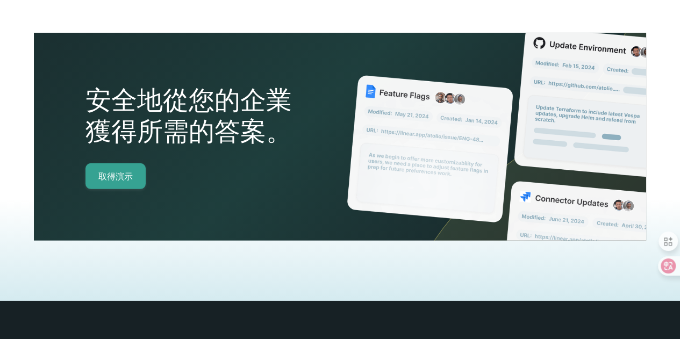
scroll to position [1630, 0]
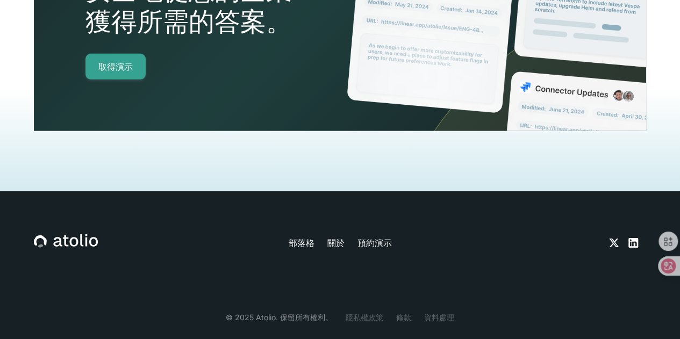
click at [329, 238] on font "關於" at bounding box center [335, 243] width 17 height 11
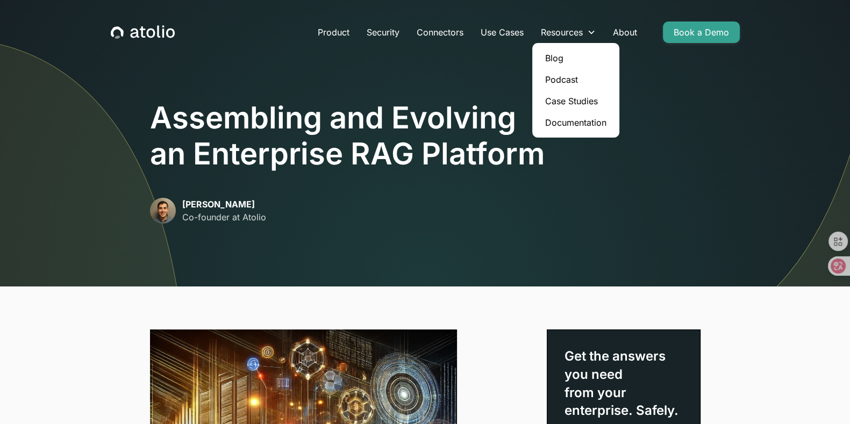
click at [575, 97] on link "Case Studies" at bounding box center [576, 101] width 79 height 22
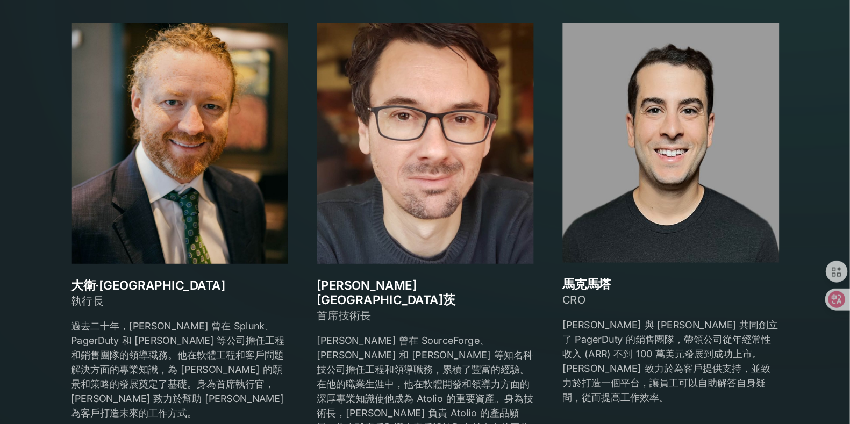
scroll to position [1543, 0]
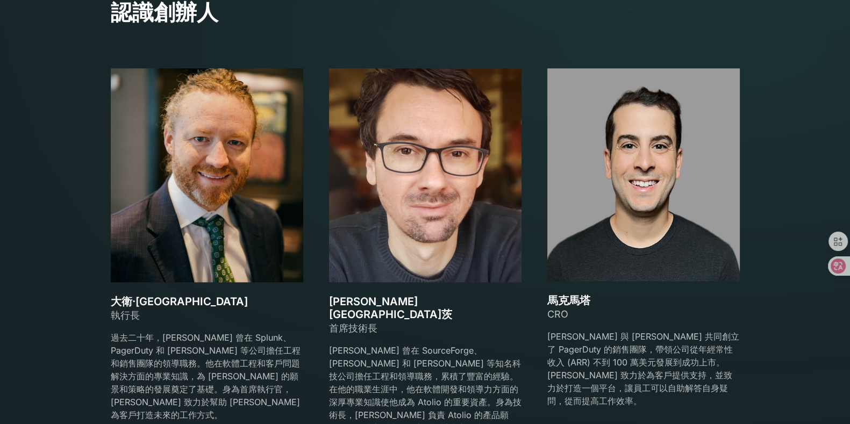
drag, startPoint x: 357, startPoint y: 1, endPoint x: 423, endPoint y: 201, distance: 211.2
click at [423, 201] on img at bounding box center [425, 175] width 193 height 214
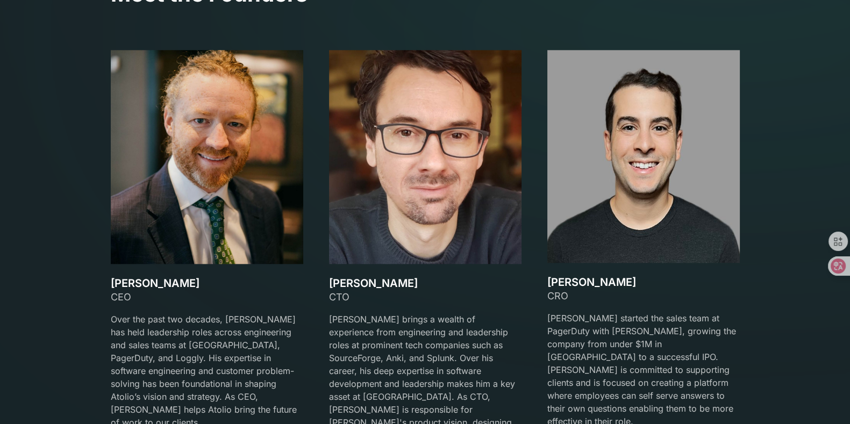
scroll to position [1582, 0]
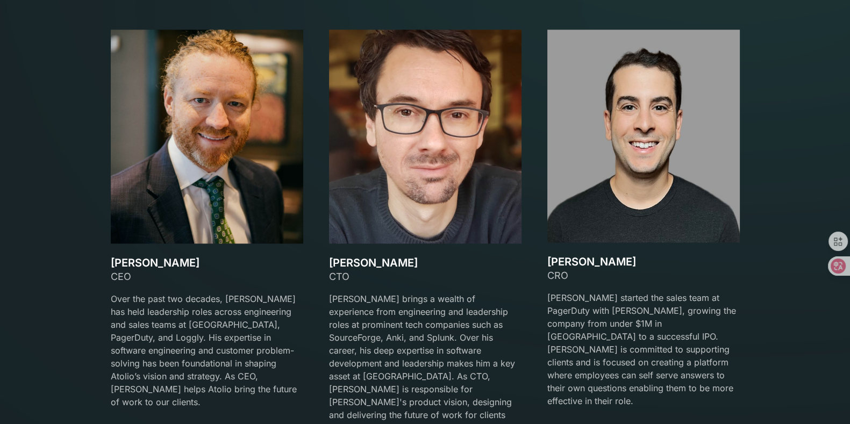
drag, startPoint x: 143, startPoint y: 265, endPoint x: 185, endPoint y: 266, distance: 42.0
click at [185, 266] on h3 "David Lanstein" at bounding box center [207, 262] width 193 height 13
copy h3 "Lanstein"
drag, startPoint x: 324, startPoint y: 265, endPoint x: 396, endPoint y: 265, distance: 72.6
click at [396, 265] on div "David Lanstein CEO Over the past two decades, David has held leadership roles a…" at bounding box center [425, 239] width 629 height 418
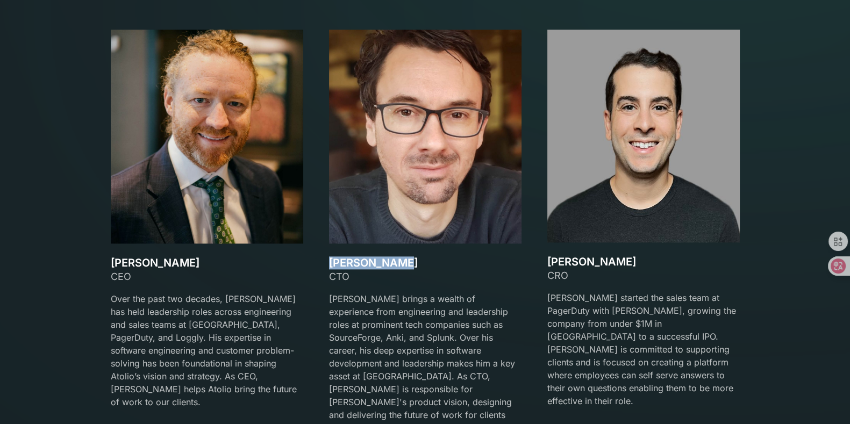
copy h3 "Gareth Watts"
drag, startPoint x: 548, startPoint y: 261, endPoint x: 607, endPoint y: 262, distance: 59.2
click at [607, 262] on h3 "Mark Matta" at bounding box center [643, 261] width 193 height 13
copy h3 "Mark Matta"
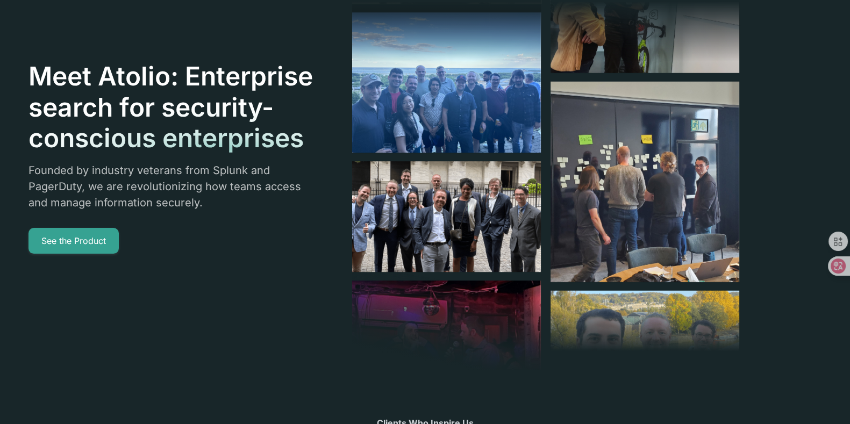
scroll to position [0, 0]
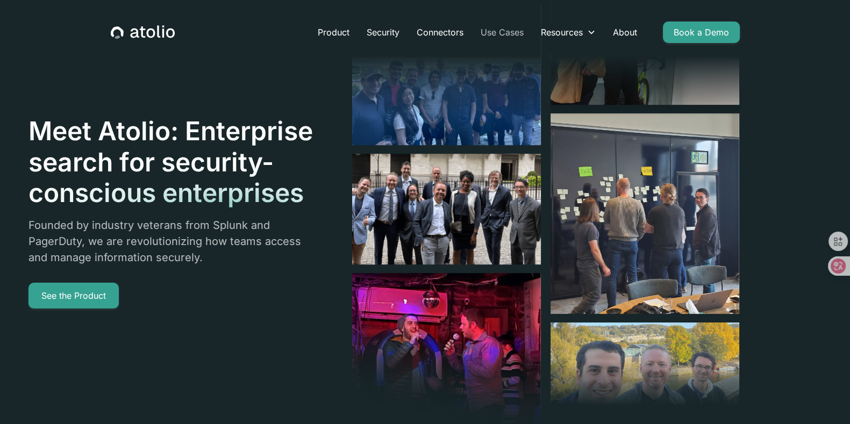
click at [507, 38] on link "Use Cases" at bounding box center [502, 33] width 60 height 22
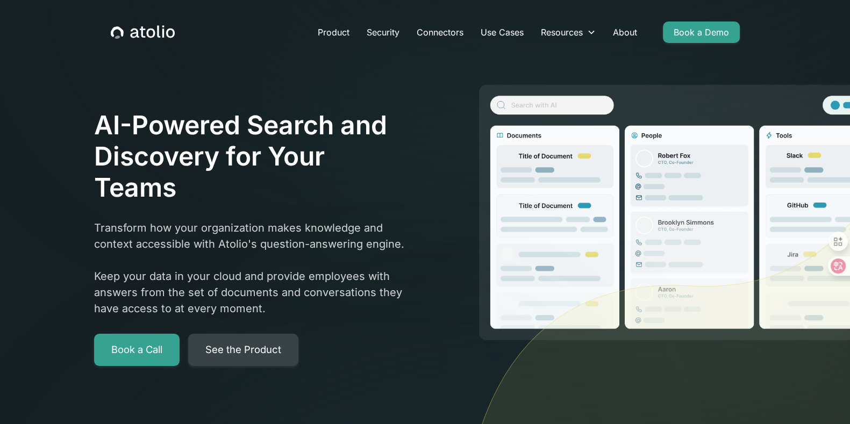
click at [262, 350] on link "See the Product" at bounding box center [243, 350] width 110 height 32
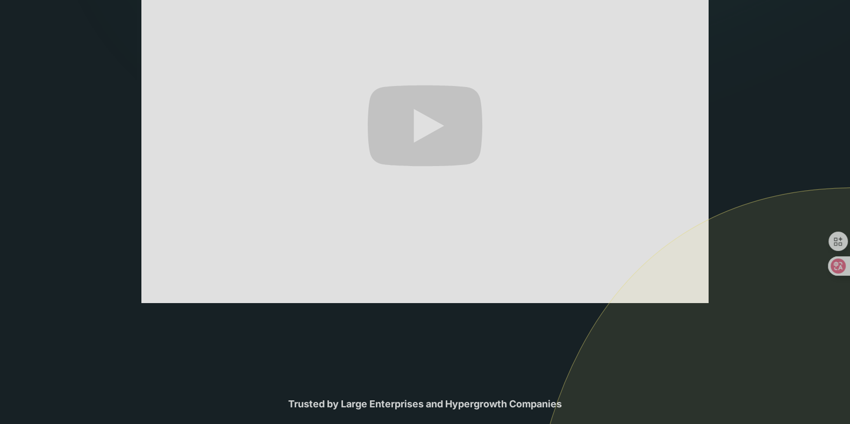
scroll to position [265, 0]
click at [607, 188] on img at bounding box center [688, 354] width 324 height 332
click at [616, 287] on img at bounding box center [688, 354] width 324 height 332
click at [611, 293] on img at bounding box center [688, 354] width 324 height 332
click at [612, 298] on img at bounding box center [688, 354] width 324 height 332
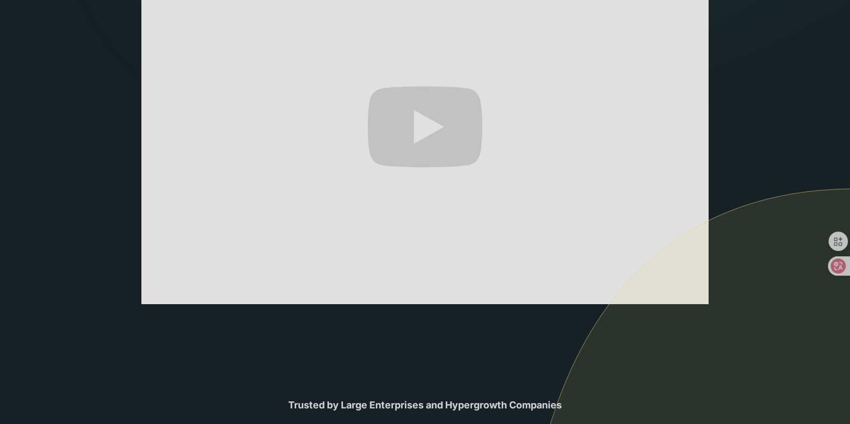
click at [586, 230] on img at bounding box center [688, 354] width 324 height 332
click at [609, 294] on img at bounding box center [688, 354] width 324 height 332
click at [633, 298] on img at bounding box center [688, 354] width 324 height 332
click at [657, 286] on img at bounding box center [688, 354] width 324 height 332
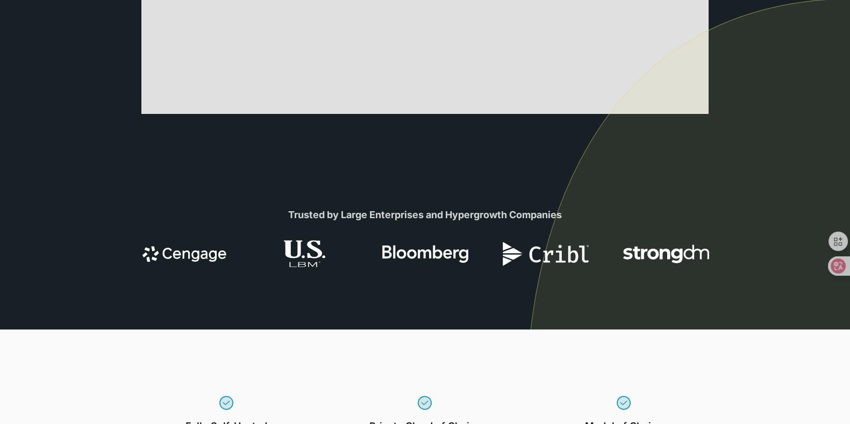
scroll to position [0, 0]
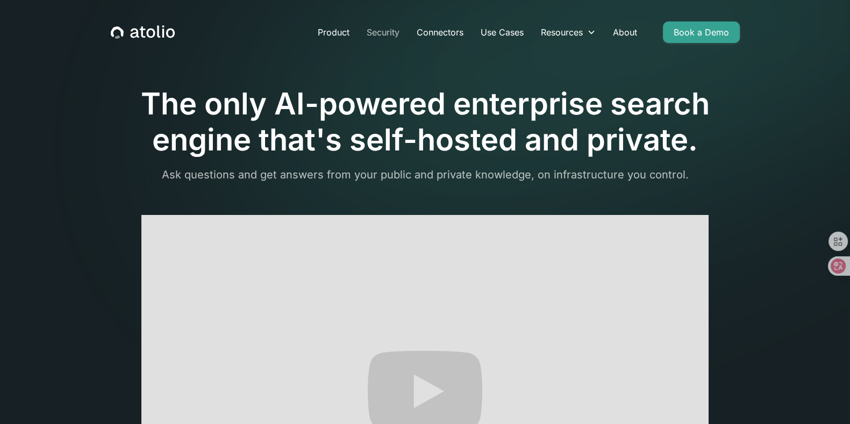
click at [383, 33] on link "Security" at bounding box center [383, 33] width 50 height 22
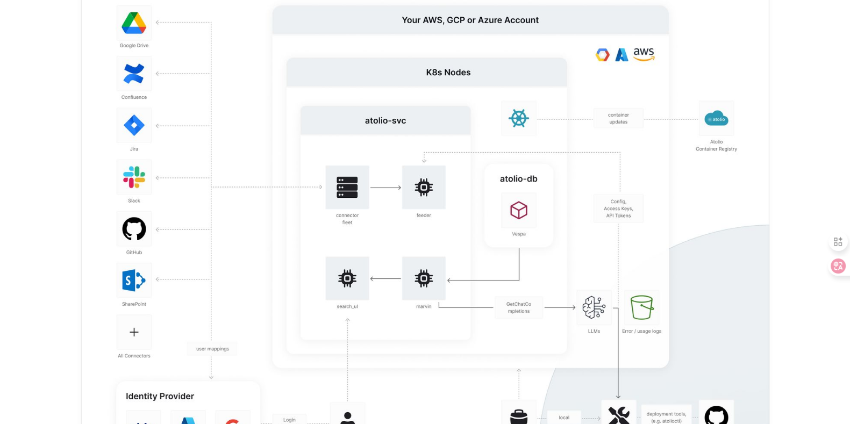
scroll to position [1997, 0]
drag, startPoint x: 375, startPoint y: 158, endPoint x: 374, endPoint y: 168, distance: 10.2
click at [335, 324] on img at bounding box center [425, 231] width 688 height 524
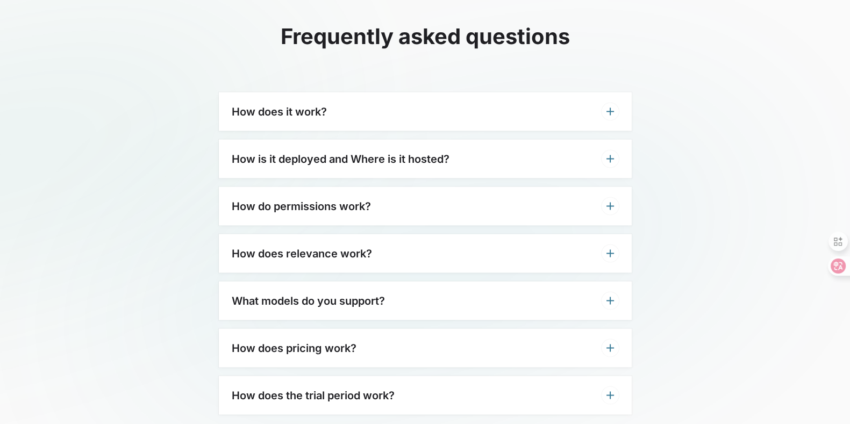
scroll to position [2589, 0]
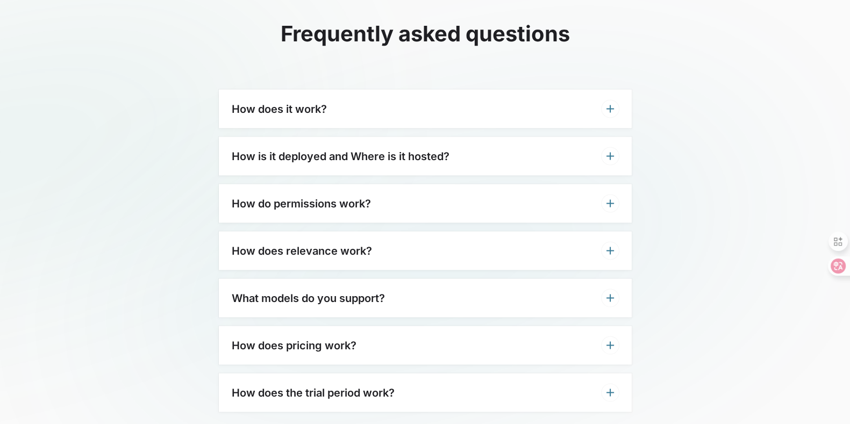
click at [610, 111] on icon at bounding box center [611, 109] width 8 height 8
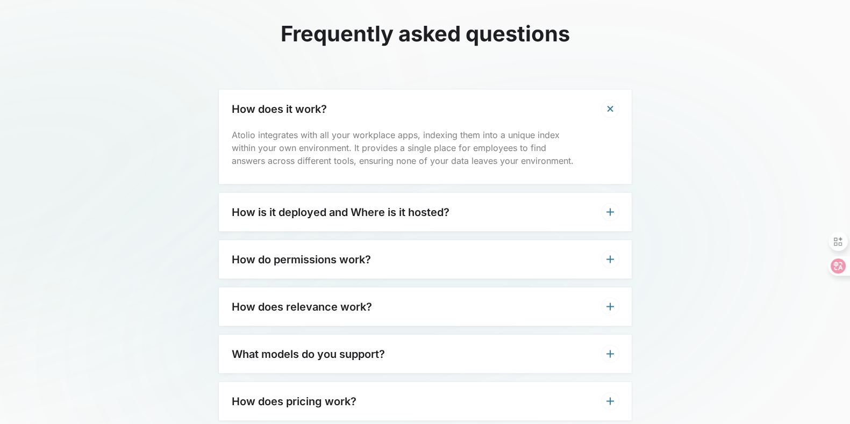
click at [610, 206] on icon at bounding box center [610, 212] width 13 height 13
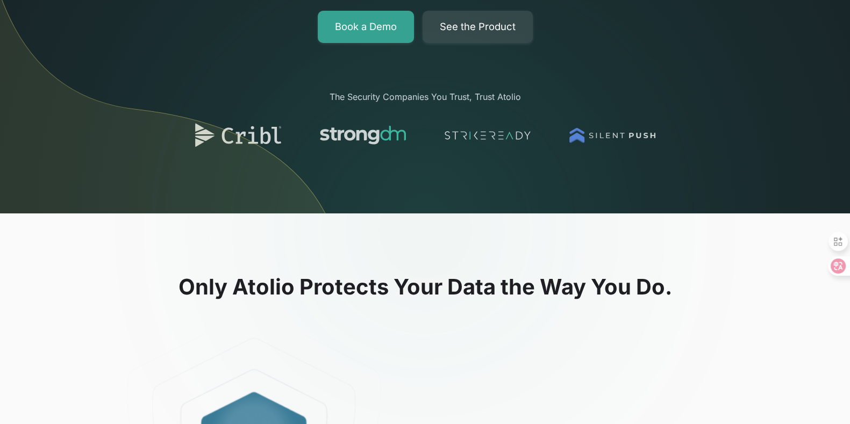
scroll to position [0, 0]
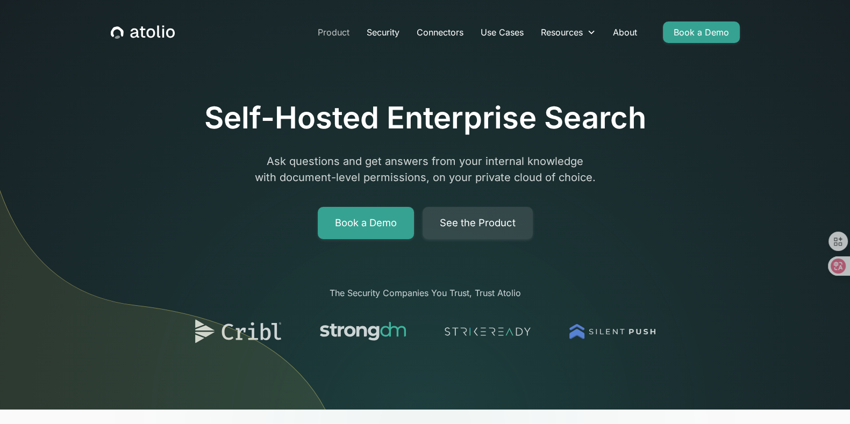
click at [336, 39] on link "Product" at bounding box center [333, 33] width 49 height 22
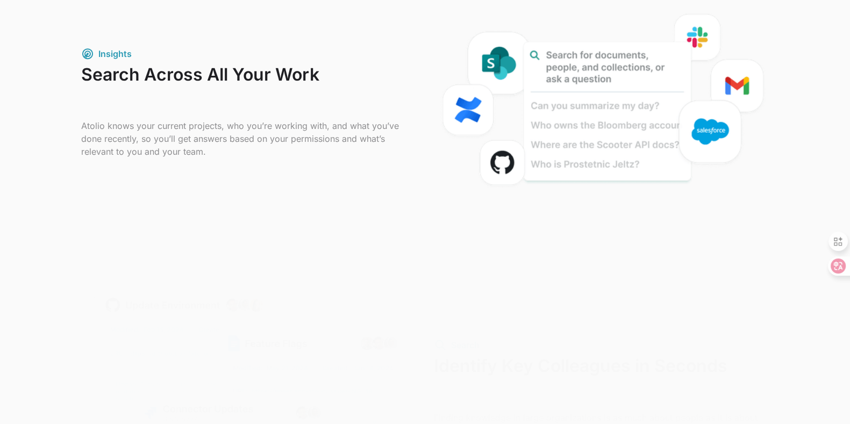
scroll to position [729, 0]
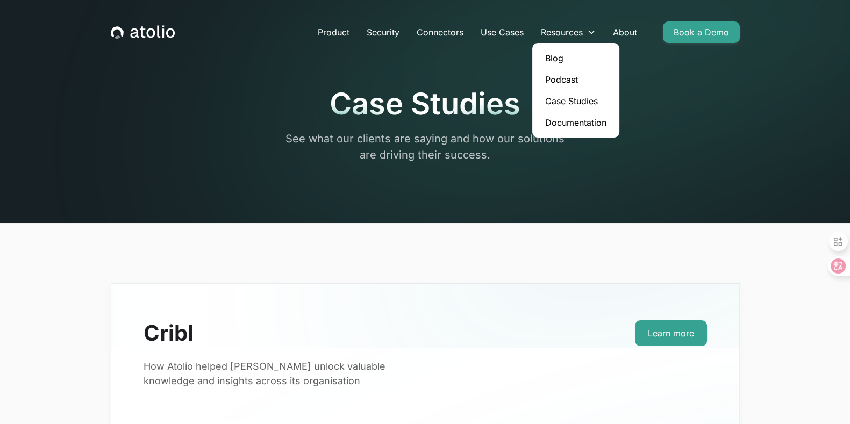
click at [579, 113] on link "Documentation" at bounding box center [576, 123] width 79 height 22
